Goal: Subscribe to service/newsletter

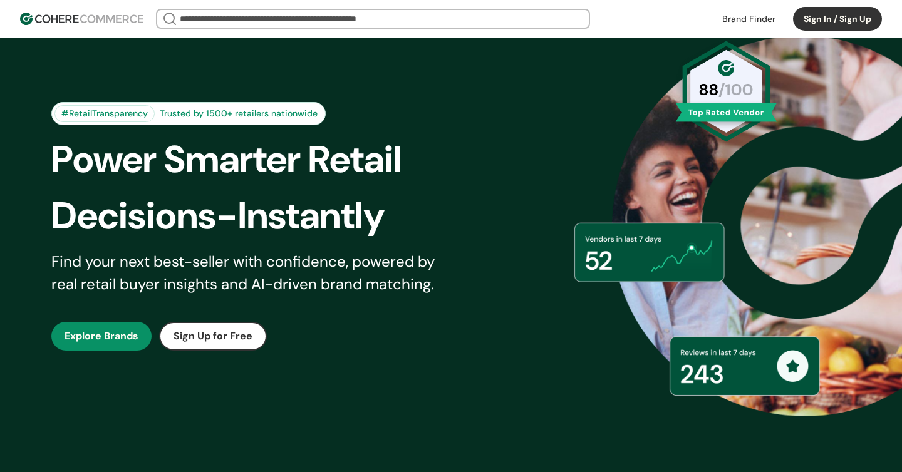
scroll to position [88, 0]
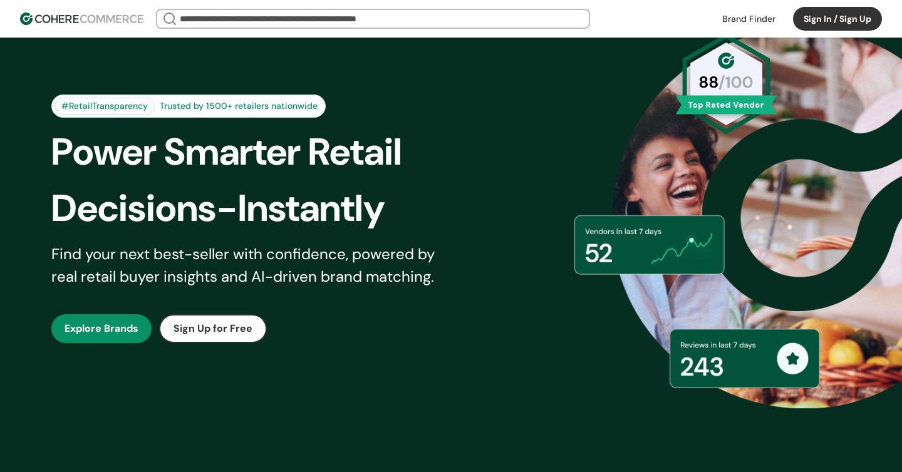
click at [105, 321] on link "button" at bounding box center [101, 328] width 100 height 29
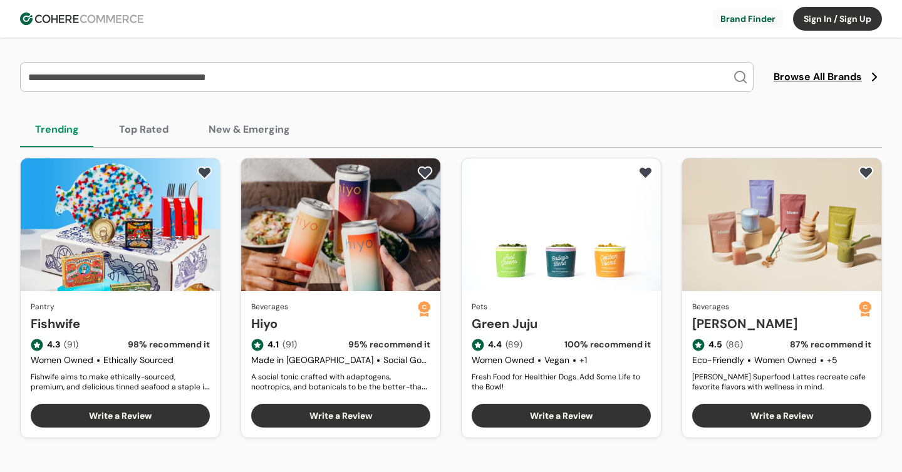
scroll to position [46, 0]
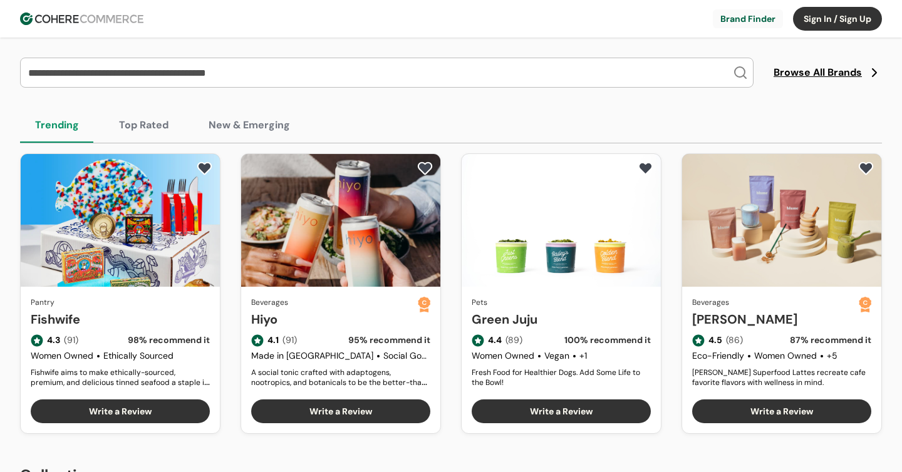
click at [418, 310] on link "Hiyo" at bounding box center [334, 319] width 167 height 19
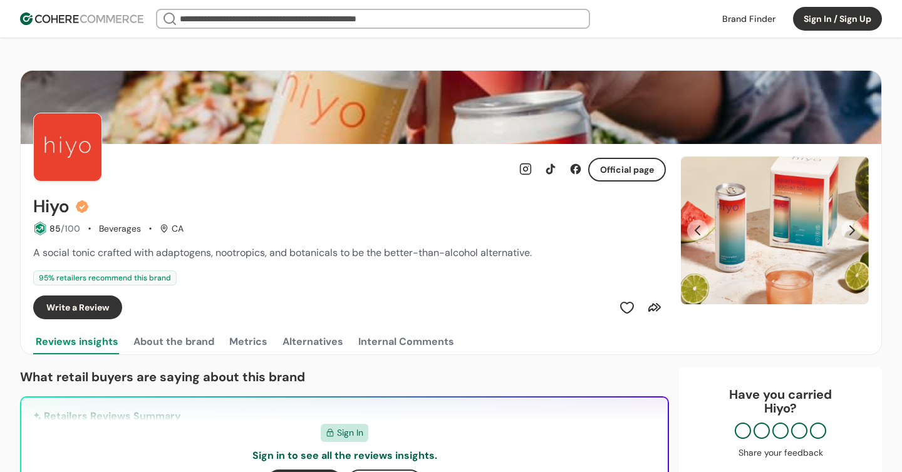
click at [836, 18] on button "Sign In / Sign Up" at bounding box center [837, 19] width 89 height 24
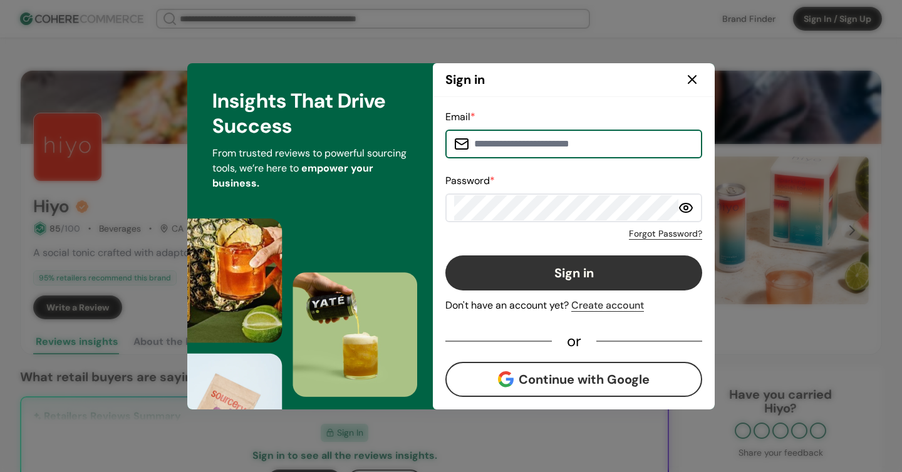
click at [689, 78] on icon at bounding box center [692, 80] width 8 height 8
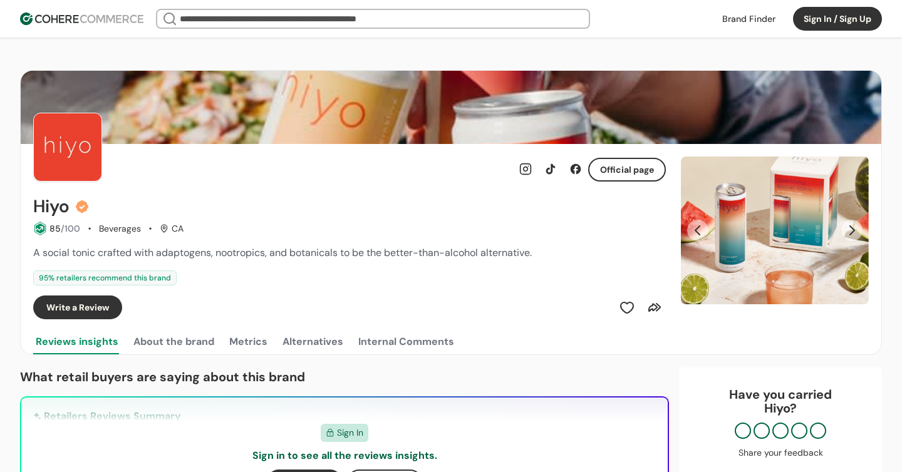
click at [86, 15] on img at bounding box center [81, 19] width 123 height 13
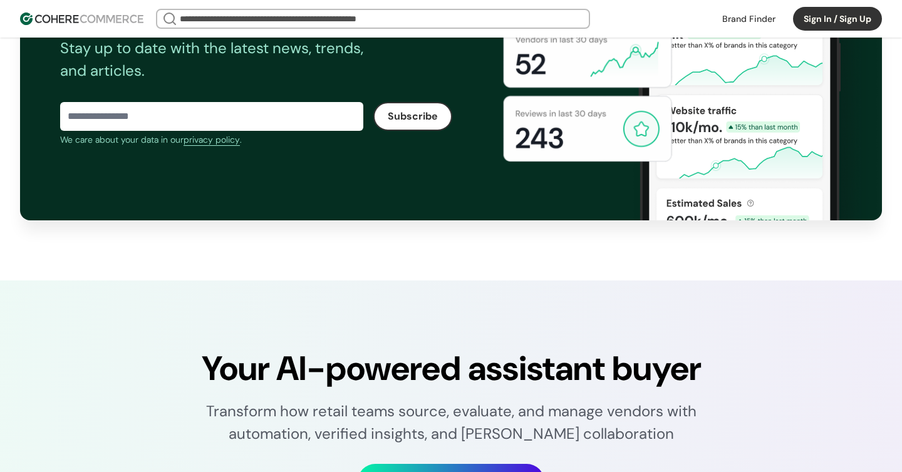
click at [3, 137] on div "Trends and insights in your inbox Stay up to date with the latest news, trends,…" at bounding box center [451, 72] width 902 height 296
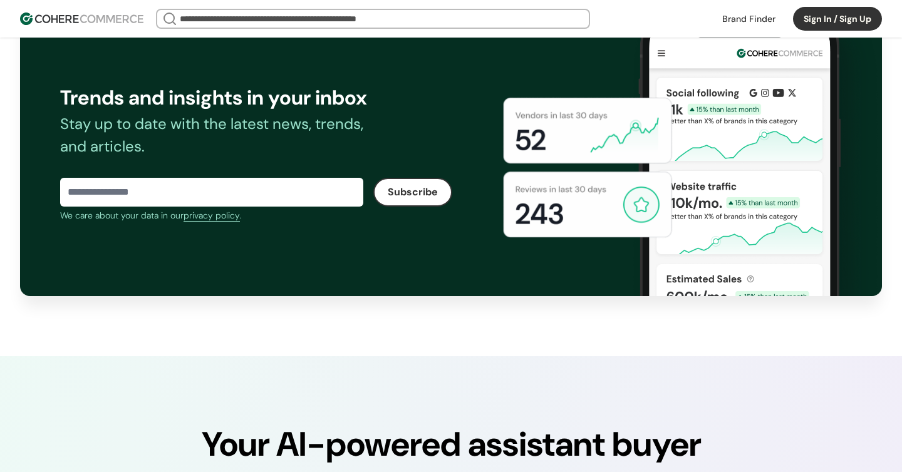
scroll to position [1908, 0]
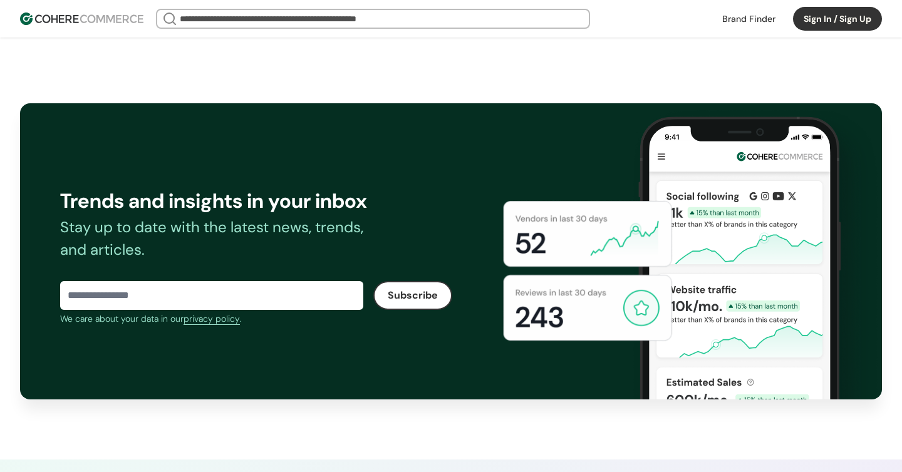
click at [134, 297] on input at bounding box center [211, 295] width 303 height 25
type input "**********"
click at [418, 303] on button "Subscribe" at bounding box center [412, 295] width 79 height 29
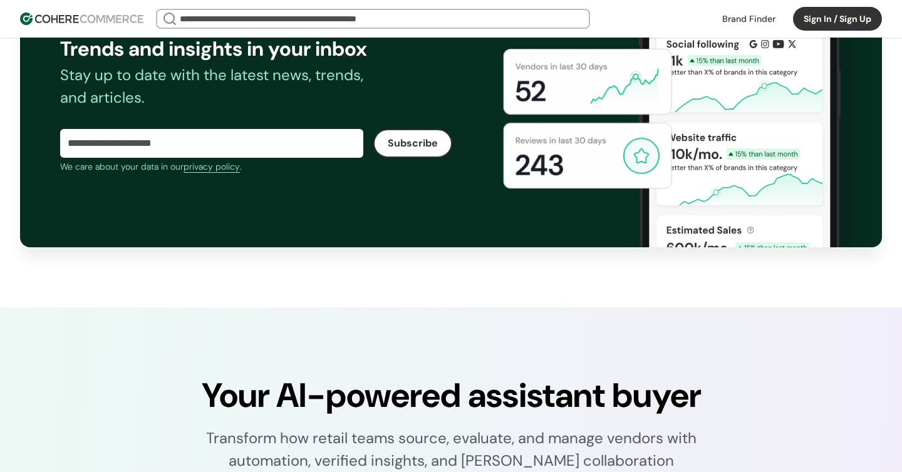
scroll to position [2023, 0]
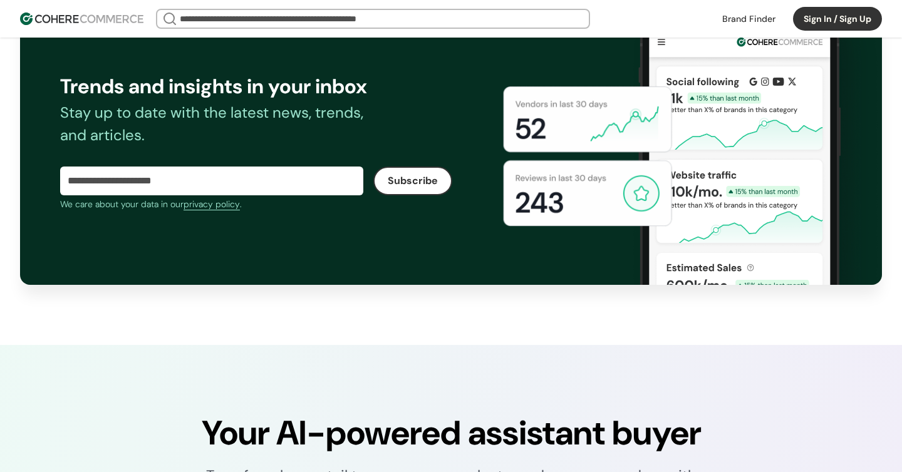
click at [414, 180] on button "Subscribe" at bounding box center [412, 181] width 79 height 29
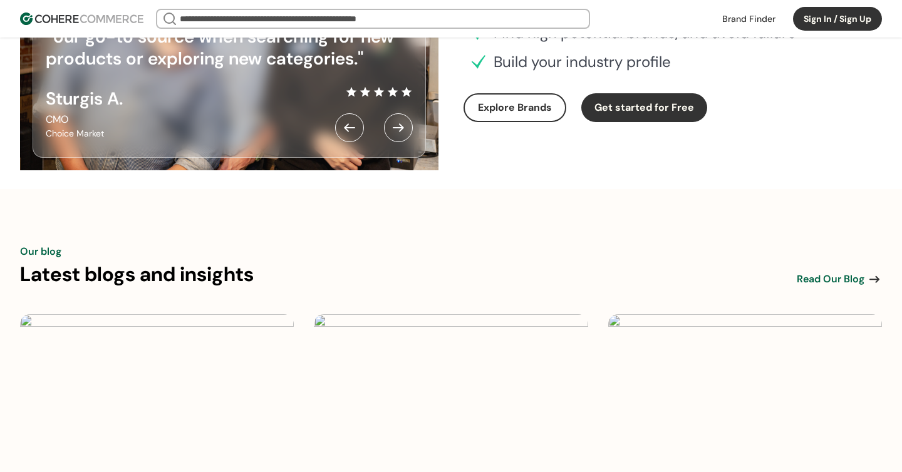
scroll to position [3984, 0]
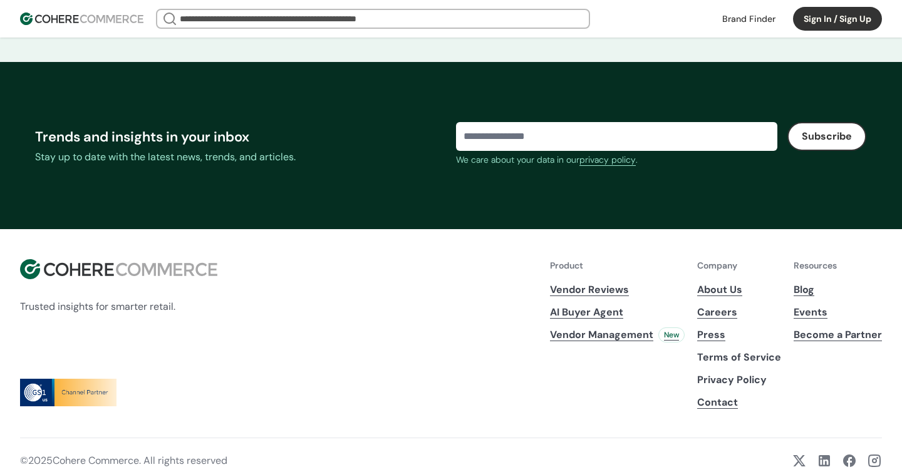
scroll to position [4869, 0]
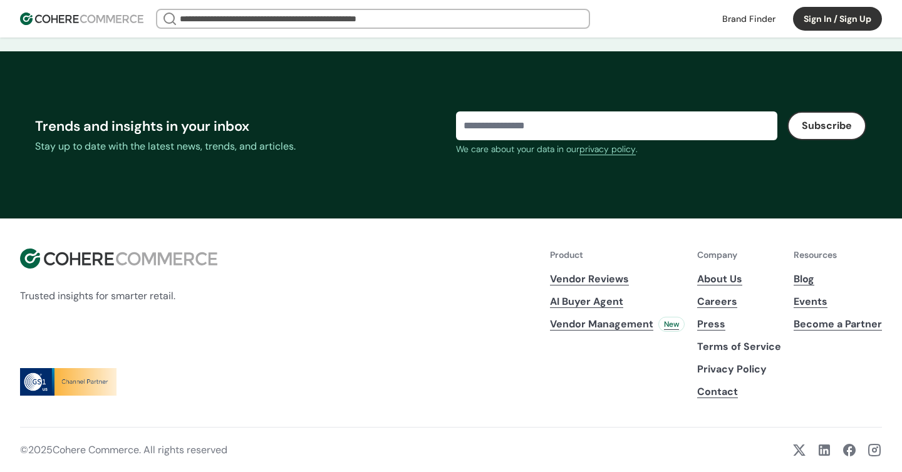
click at [546, 124] on input at bounding box center [616, 125] width 321 height 25
type input "**********"
click at [816, 131] on button "Subscribe" at bounding box center [826, 125] width 79 height 29
